Goal: Book appointment/travel/reservation

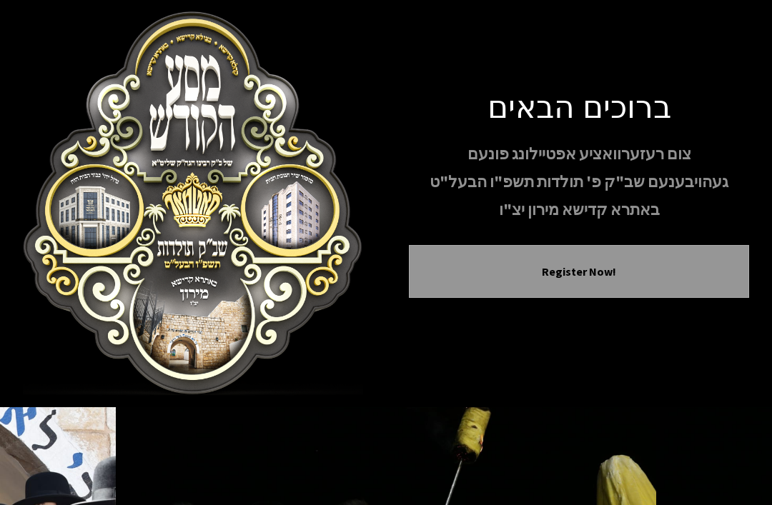
click at [719, 263] on button "Register Now!" at bounding box center [579, 271] width 305 height 17
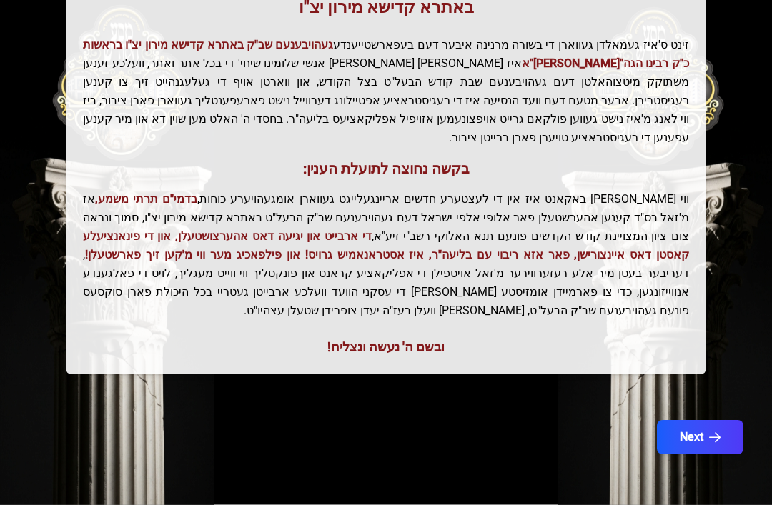
scroll to position [362, 0]
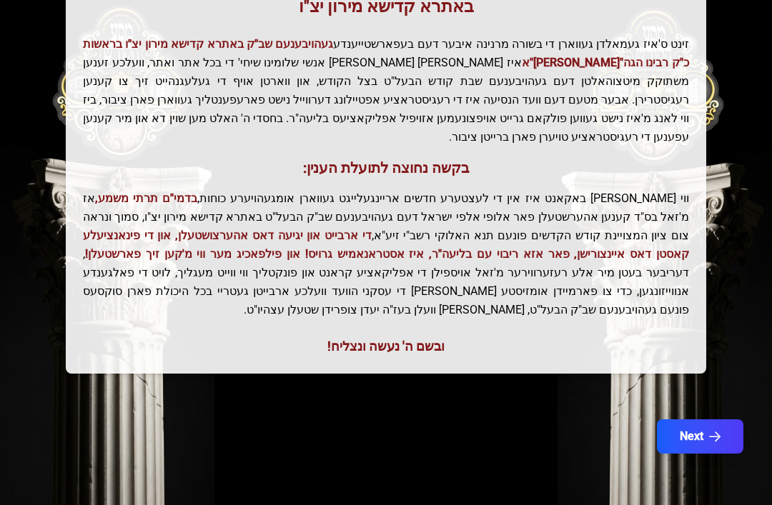
click at [725, 420] on button "Next" at bounding box center [700, 437] width 87 height 34
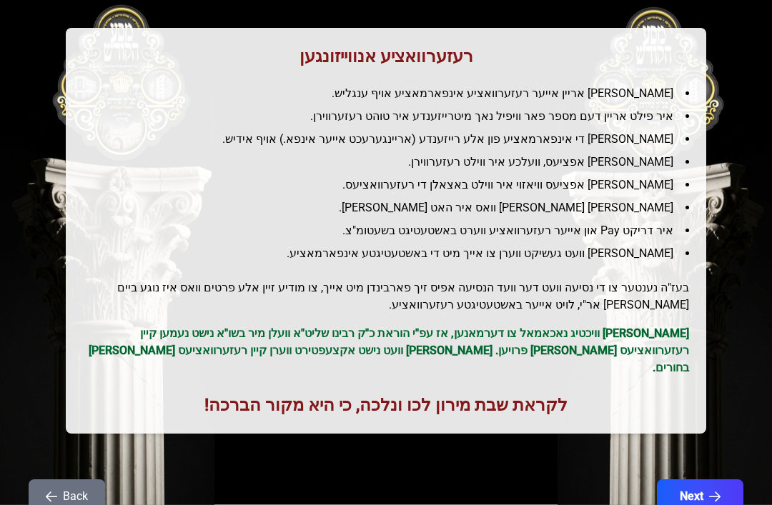
scroll to position [227, 0]
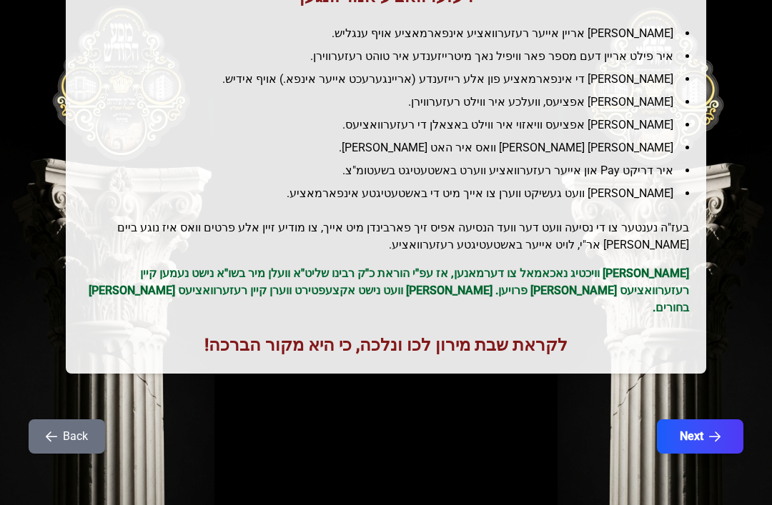
click at [715, 431] on icon "button" at bounding box center [714, 436] width 11 height 11
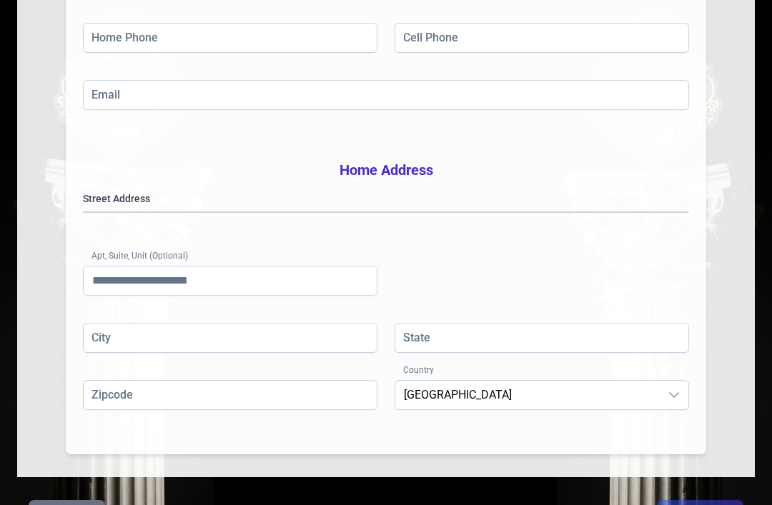
scroll to position [370, 0]
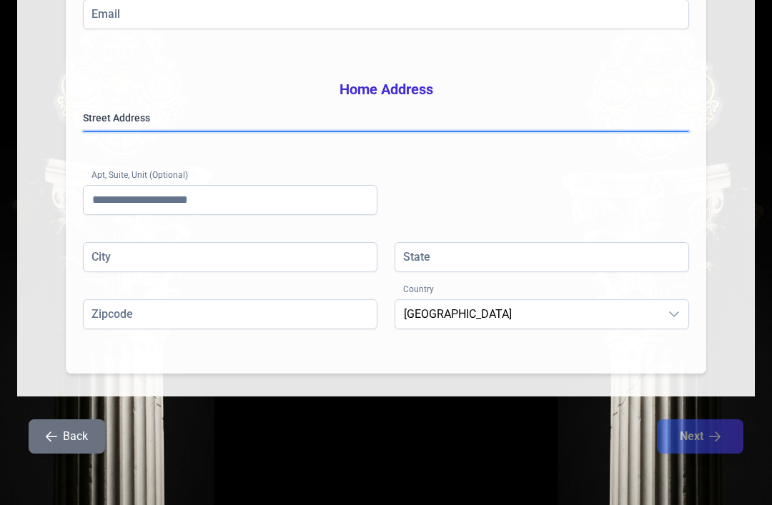
click at [84, 132] on gmp-place-autocomplete at bounding box center [84, 132] width 0 height 0
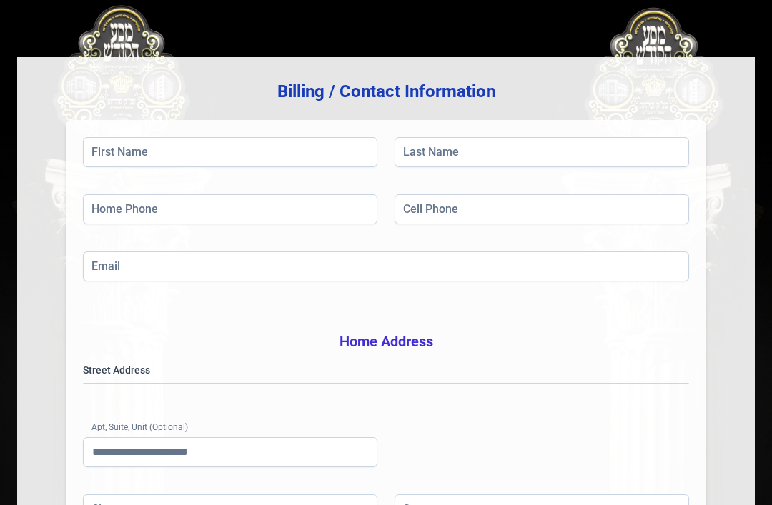
scroll to position [0, 0]
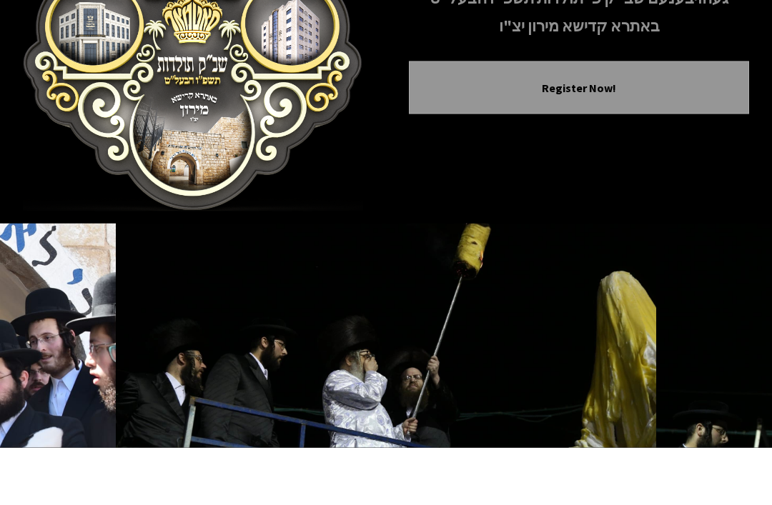
scroll to position [127, 0]
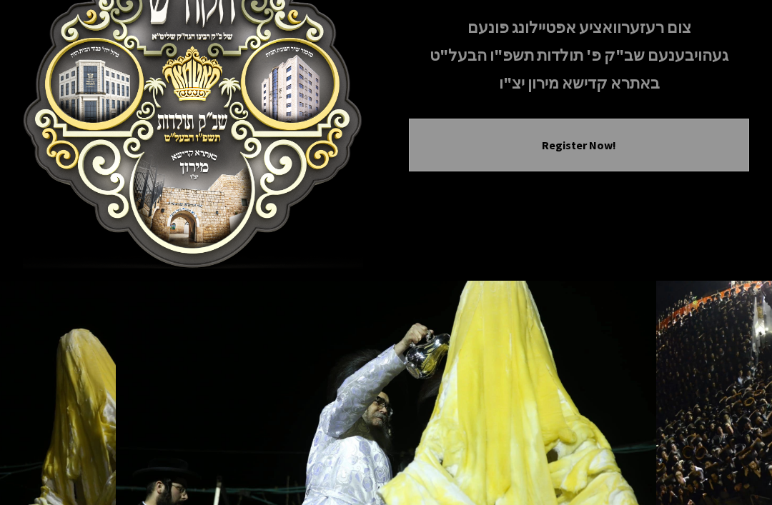
click at [733, 407] on button "Next image" at bounding box center [732, 424] width 34 height 34
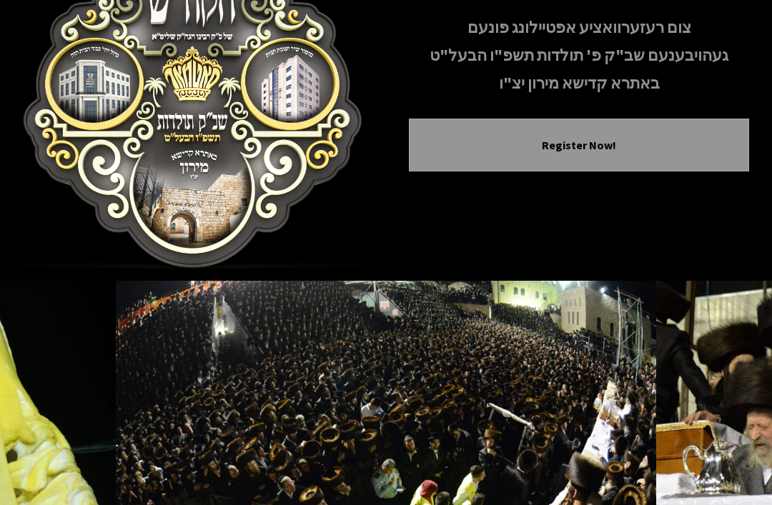
click at [732, 418] on icon "Next image" at bounding box center [731, 423] width 11 height 11
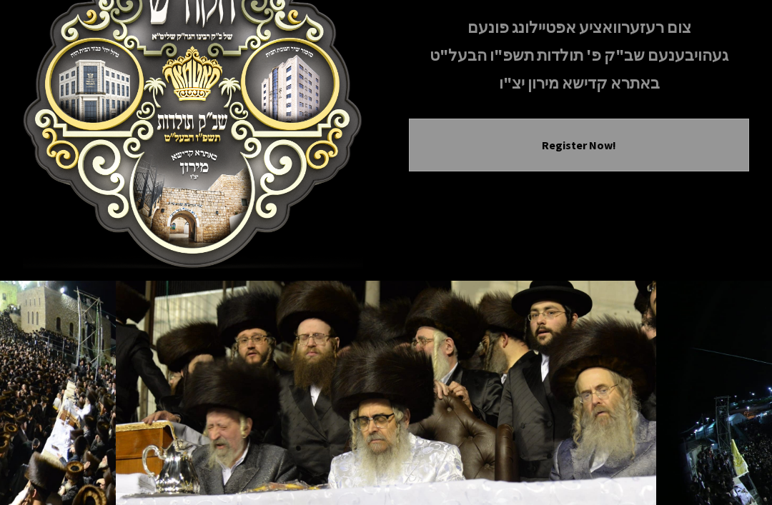
click at [736, 407] on button "Next image" at bounding box center [732, 424] width 34 height 34
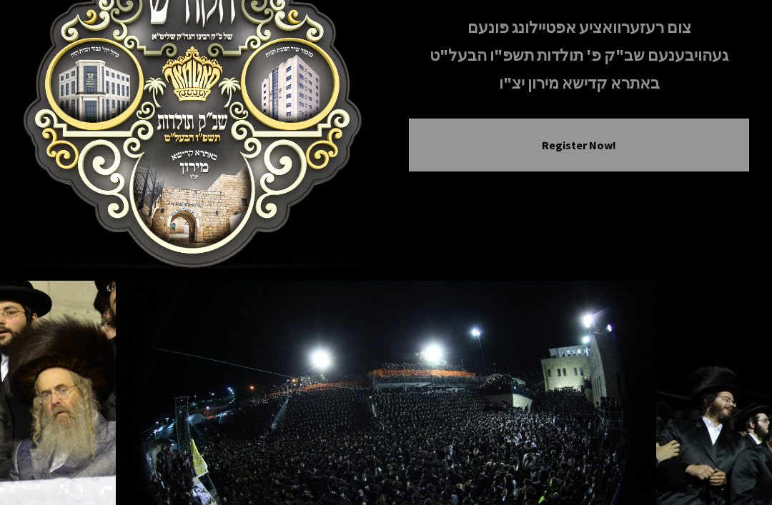
click at [729, 418] on icon "Next image" at bounding box center [731, 423] width 11 height 11
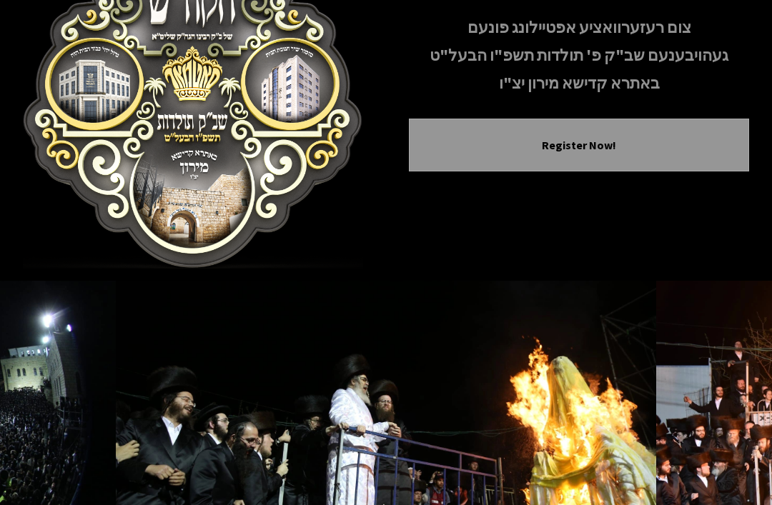
click at [730, 418] on icon "Next image" at bounding box center [731, 423] width 11 height 11
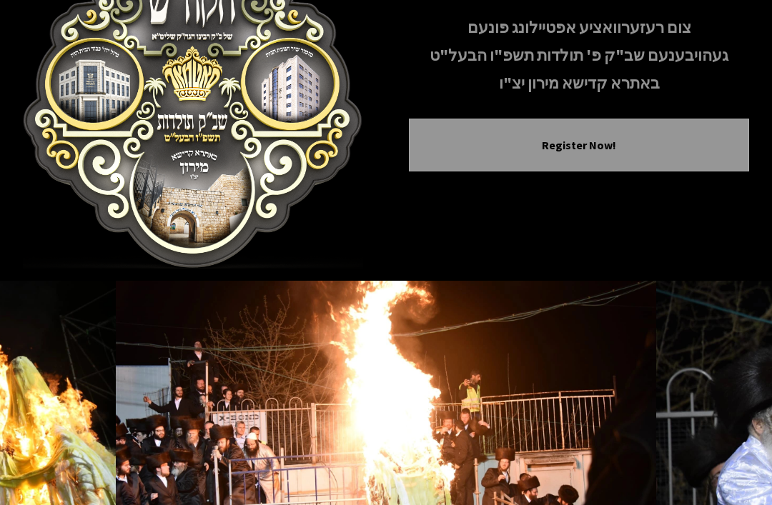
click at [735, 418] on icon "Next image" at bounding box center [731, 423] width 11 height 11
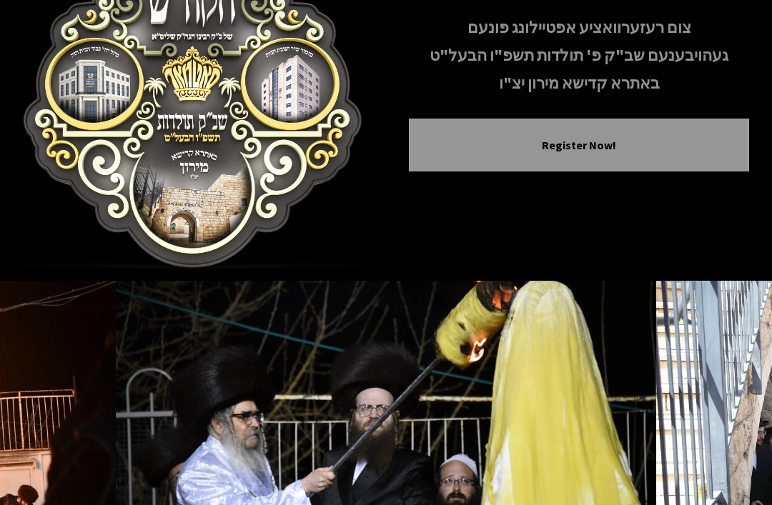
click at [734, 407] on button "Next image" at bounding box center [732, 424] width 34 height 34
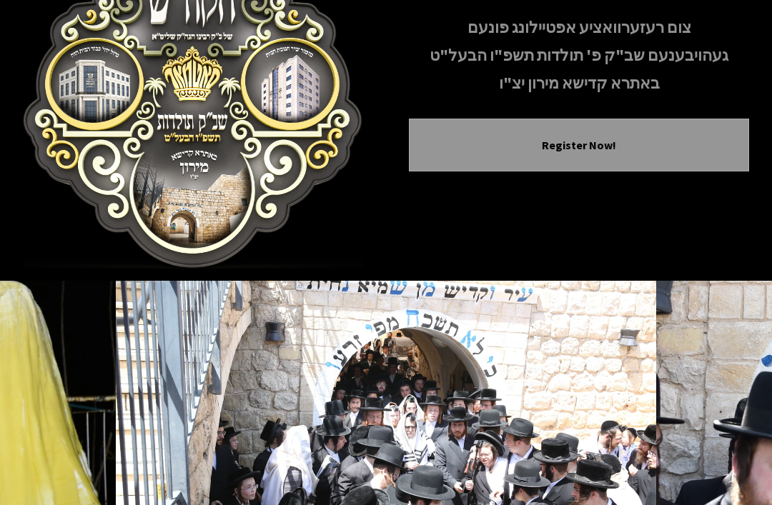
click at [727, 418] on icon "Next image" at bounding box center [731, 423] width 11 height 11
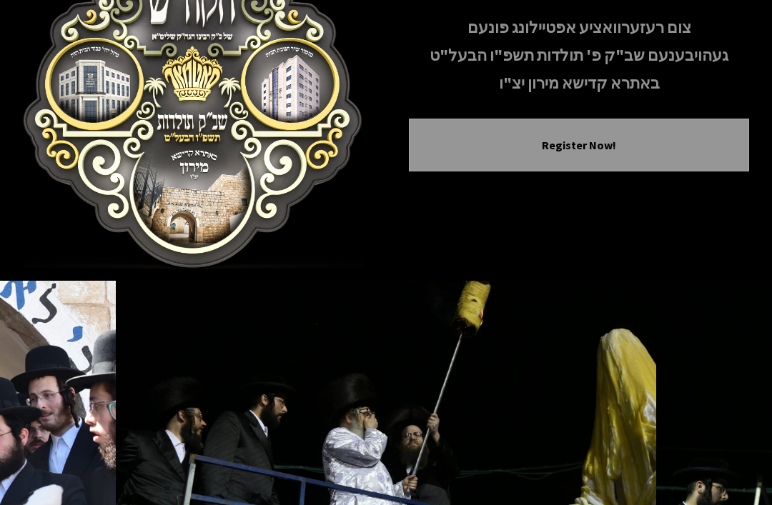
click at [739, 407] on button "Next image" at bounding box center [732, 424] width 34 height 34
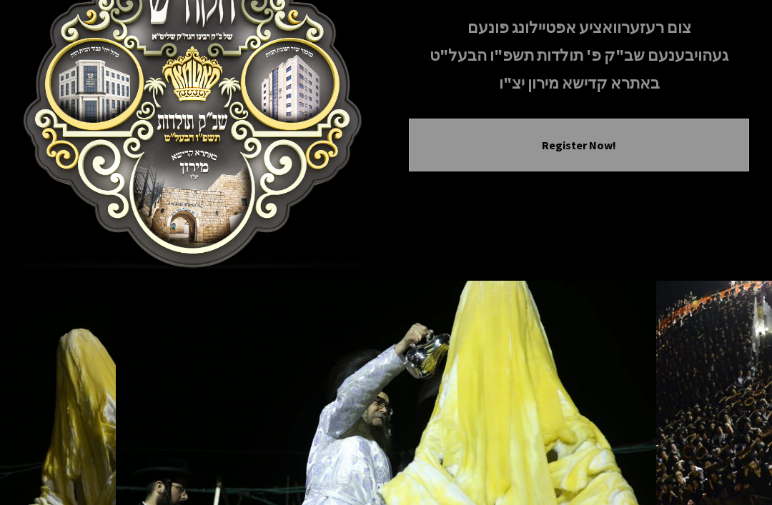
click at [739, 407] on button "Next image" at bounding box center [732, 424] width 34 height 34
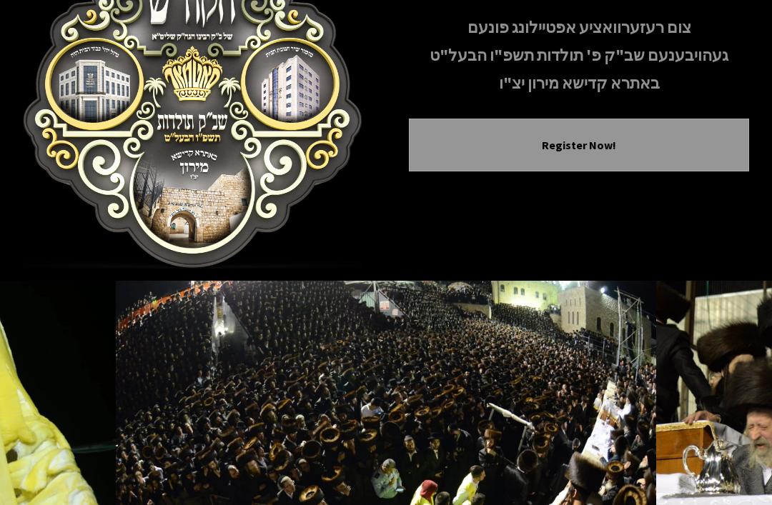
click at [44, 407] on button "Previous image" at bounding box center [40, 424] width 34 height 34
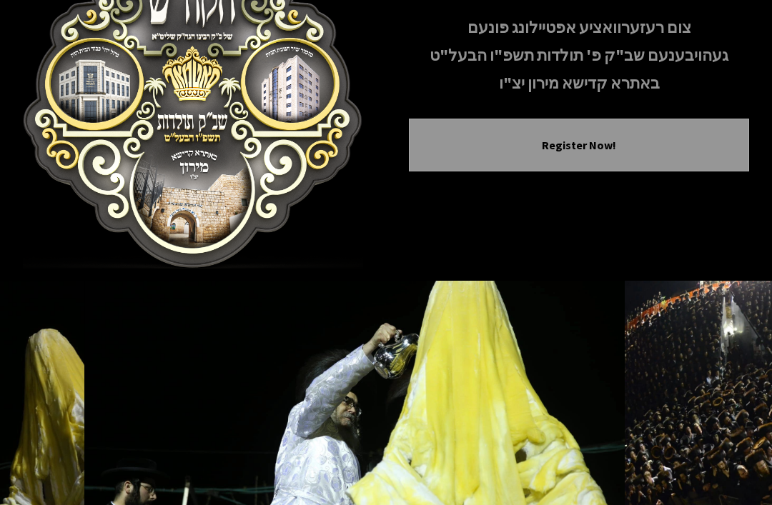
click at [44, 418] on icon "Previous image" at bounding box center [39, 423] width 11 height 11
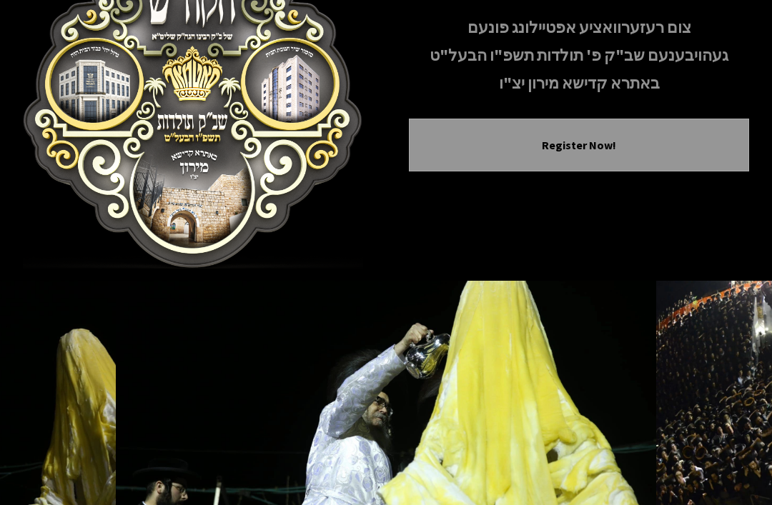
click at [54, 407] on button "Previous image" at bounding box center [40, 424] width 34 height 34
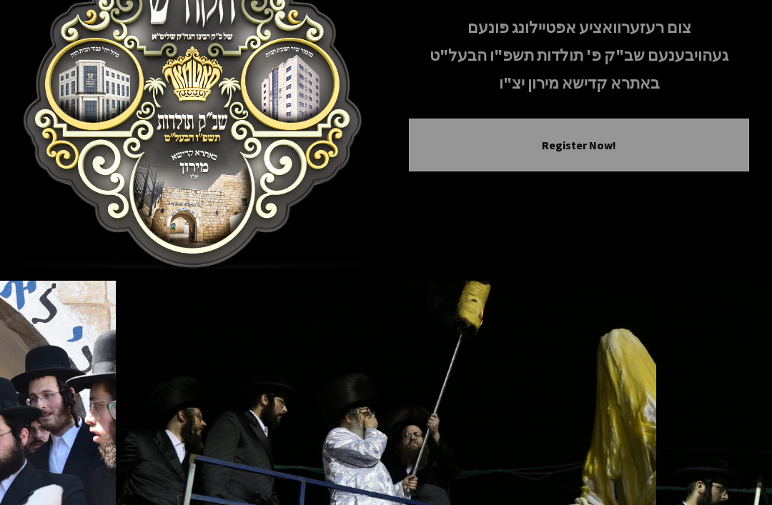
click at [53, 407] on button "Previous image" at bounding box center [40, 424] width 34 height 34
click at [731, 418] on icon "Next image" at bounding box center [731, 423] width 11 height 11
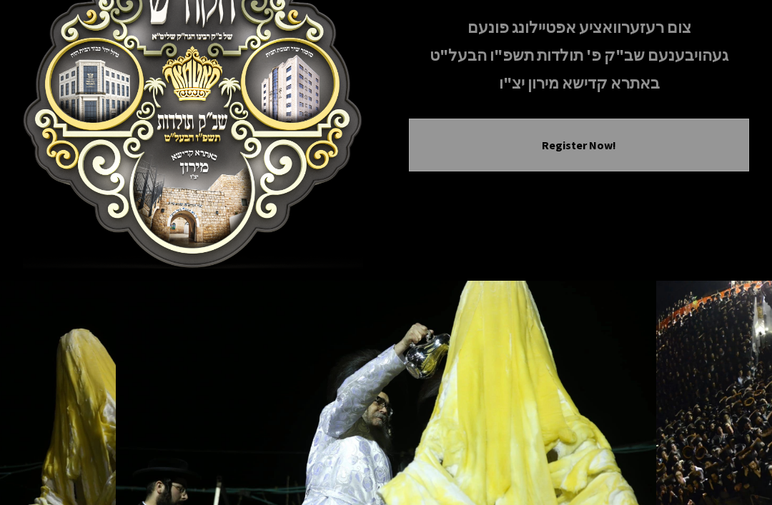
click at [732, 418] on icon "Next image" at bounding box center [731, 423] width 11 height 11
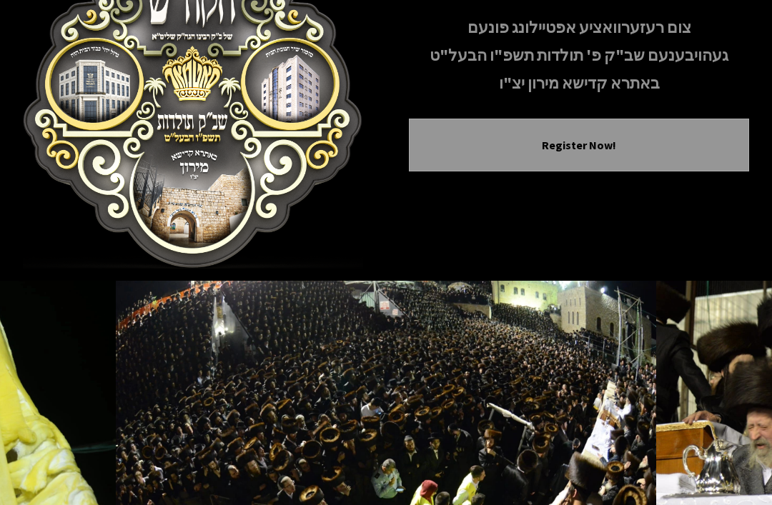
click at [736, 418] on icon "Next image" at bounding box center [731, 423] width 11 height 11
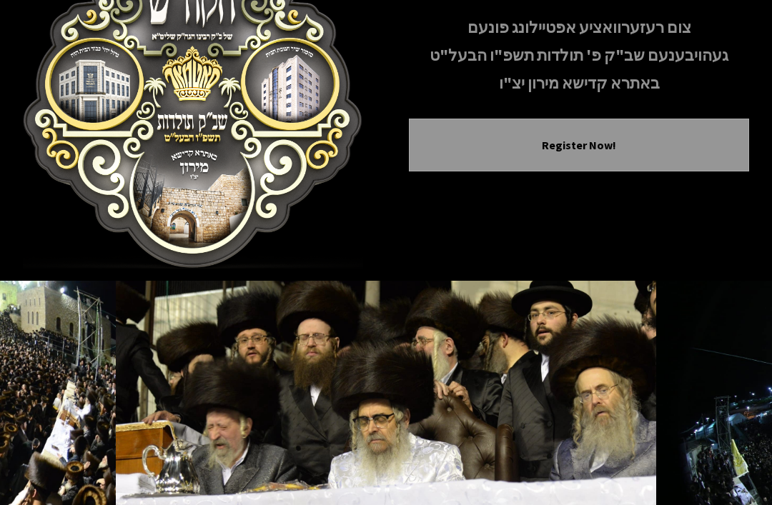
click at [739, 407] on button "Next image" at bounding box center [732, 424] width 34 height 34
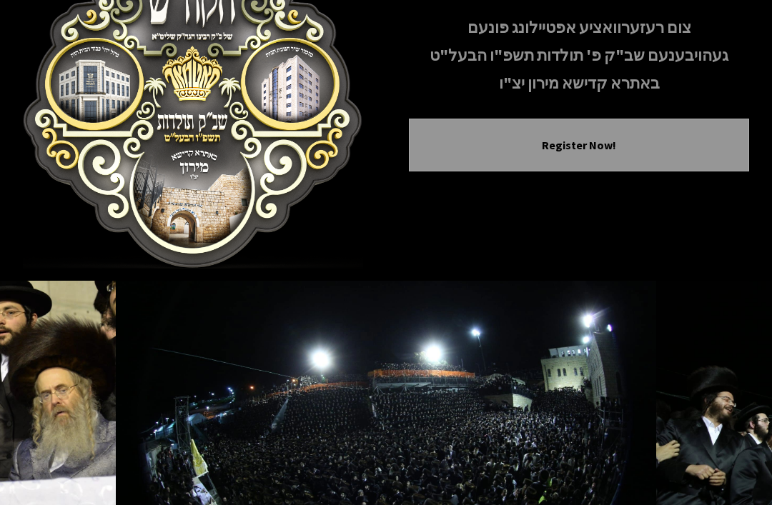
click at [736, 418] on icon "Next image" at bounding box center [731, 423] width 11 height 11
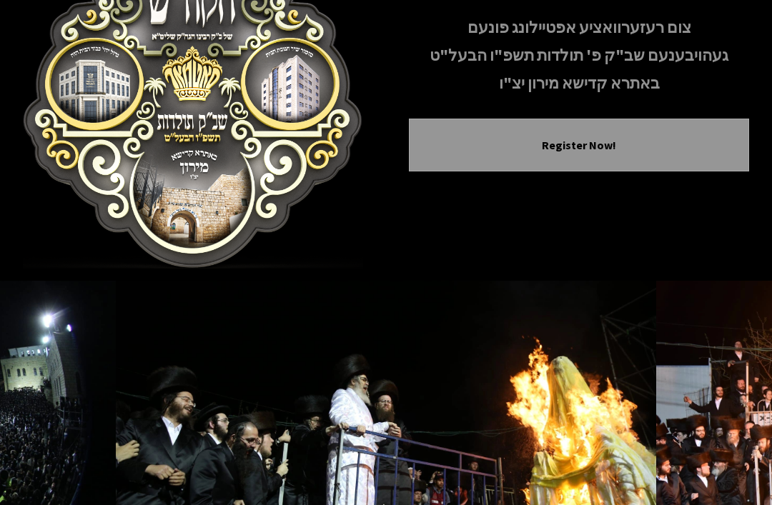
click at [741, 407] on button "Next image" at bounding box center [732, 424] width 34 height 34
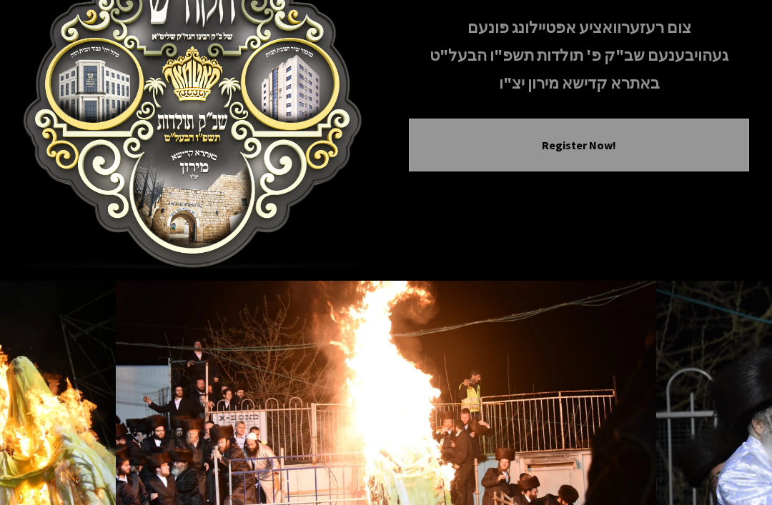
click at [738, 407] on button "Next image" at bounding box center [732, 424] width 34 height 34
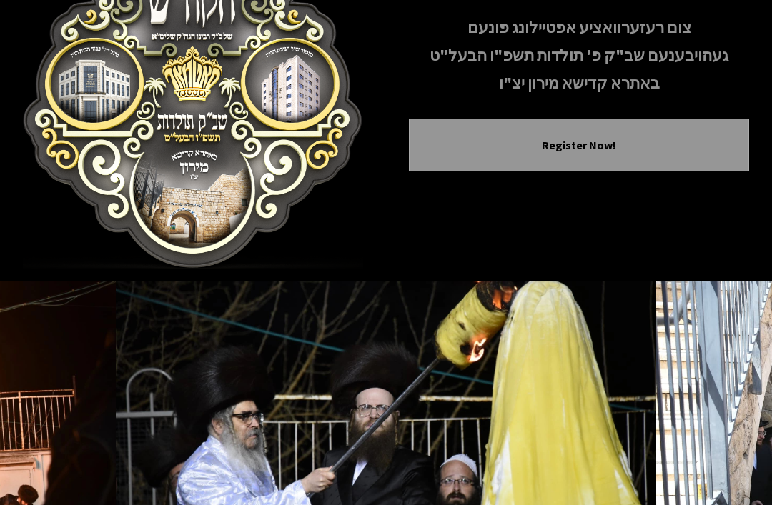
click at [737, 407] on button "Next image" at bounding box center [732, 424] width 34 height 34
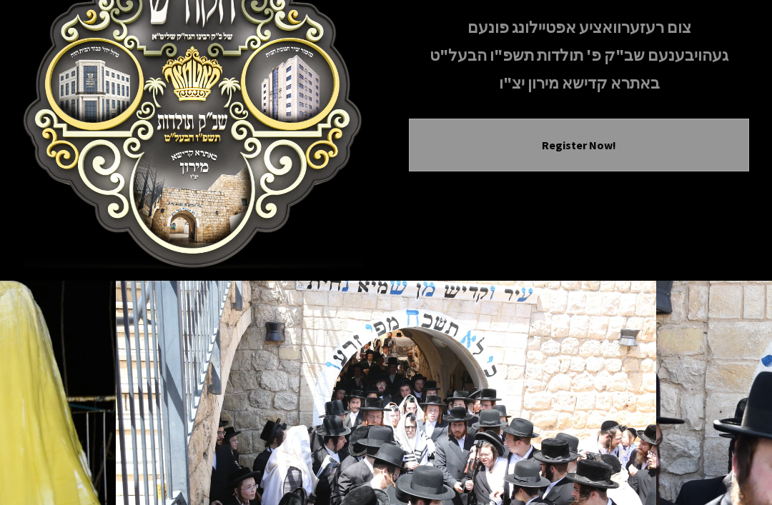
click at [734, 418] on icon "Next image" at bounding box center [731, 423] width 11 height 11
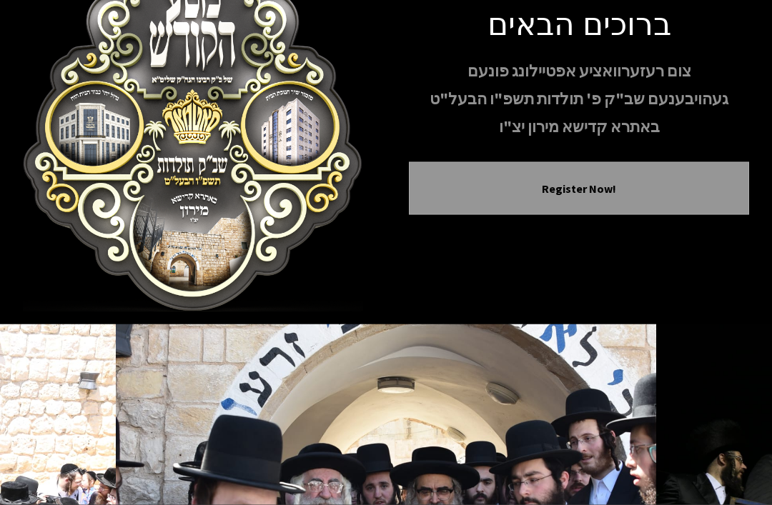
scroll to position [0, 0]
